Goal: Find specific page/section: Find specific page/section

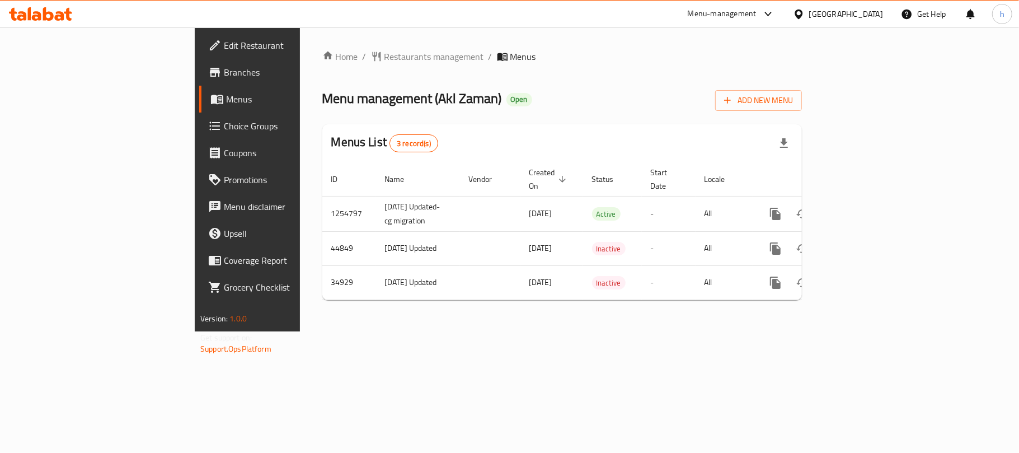
click at [866, 14] on div "[GEOGRAPHIC_DATA]" at bounding box center [846, 14] width 74 height 12
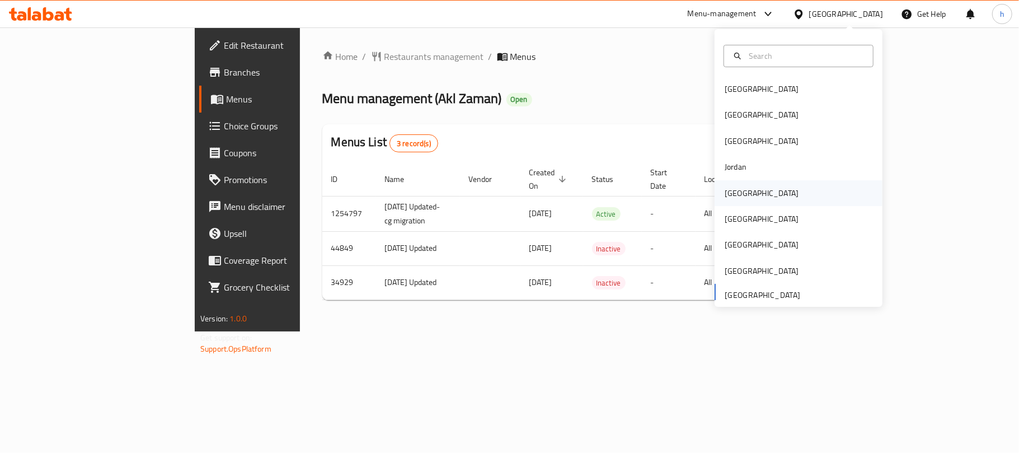
click at [729, 189] on div "[GEOGRAPHIC_DATA]" at bounding box center [761, 193] width 74 height 12
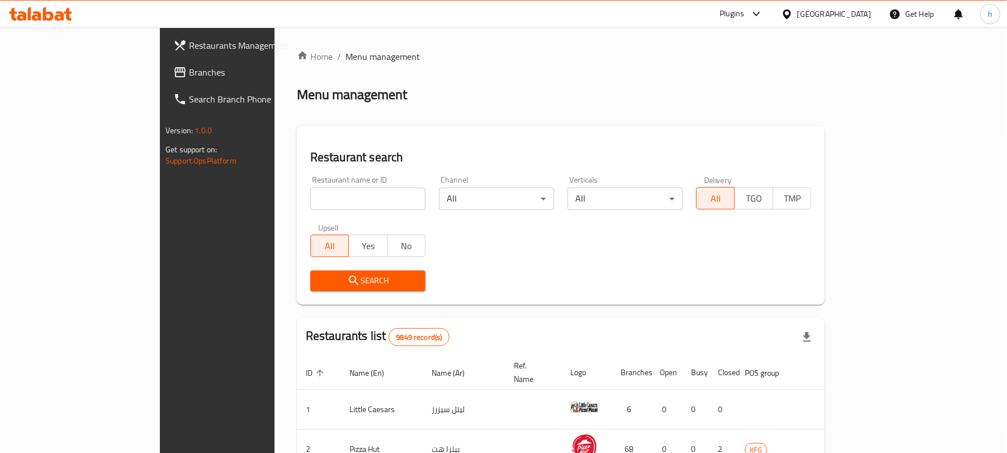
click at [189, 72] on span "Branches" at bounding box center [254, 71] width 130 height 13
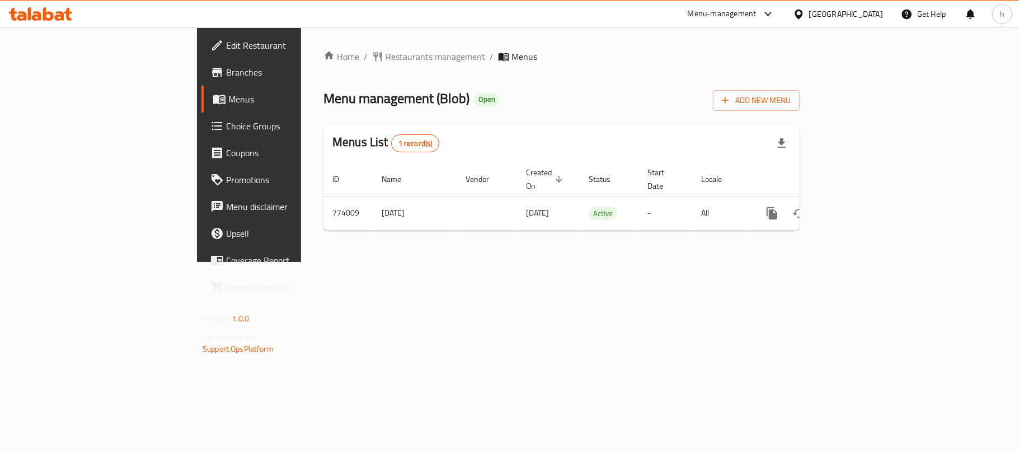
click at [390, 262] on div "Home / Restaurants management / Menus Menu management ( Blob ) Open Add New Men…" at bounding box center [561, 144] width 521 height 234
